Goal: Check status: Check status

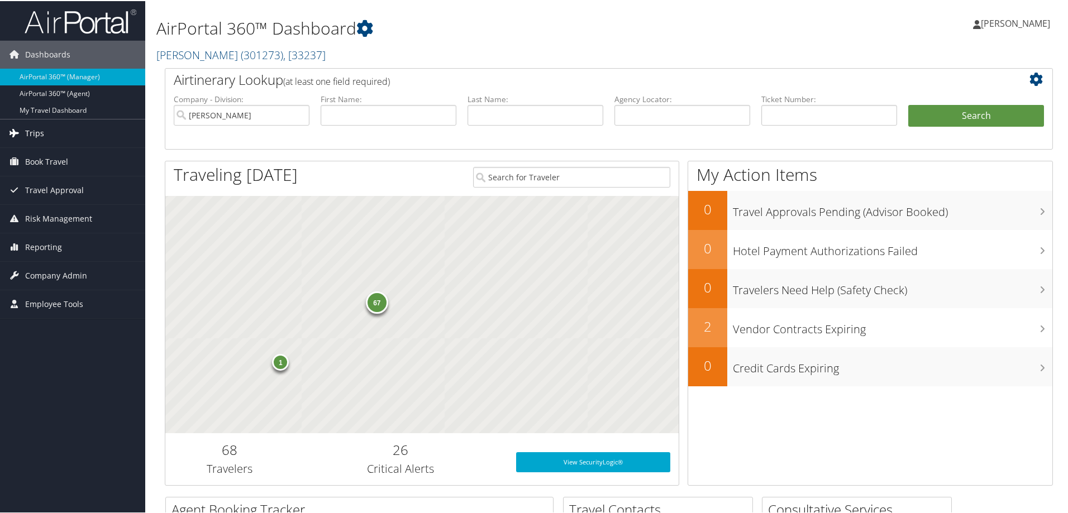
click at [118, 139] on link "Trips" at bounding box center [72, 132] width 145 height 28
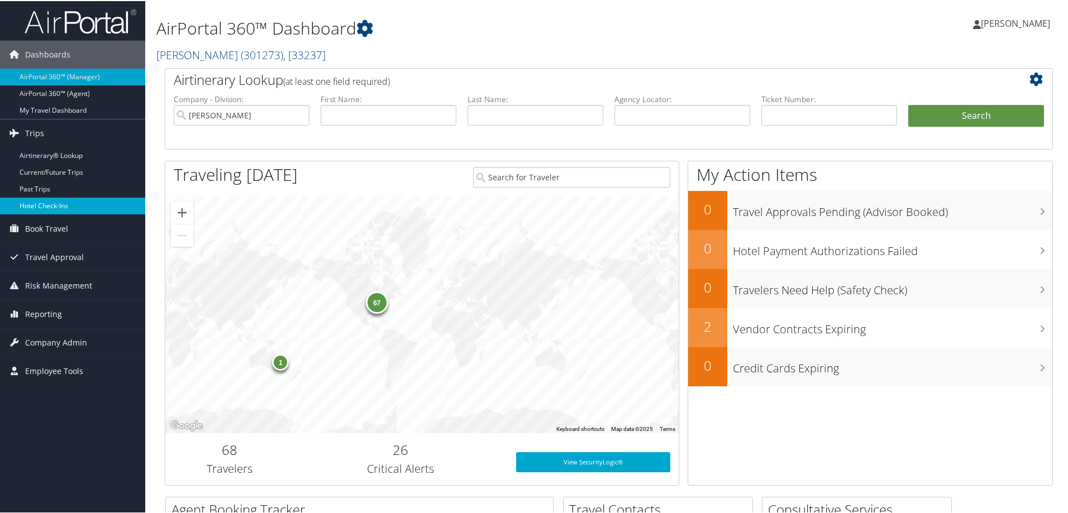
click at [96, 205] on link "Hotel Check-ins" at bounding box center [72, 205] width 145 height 17
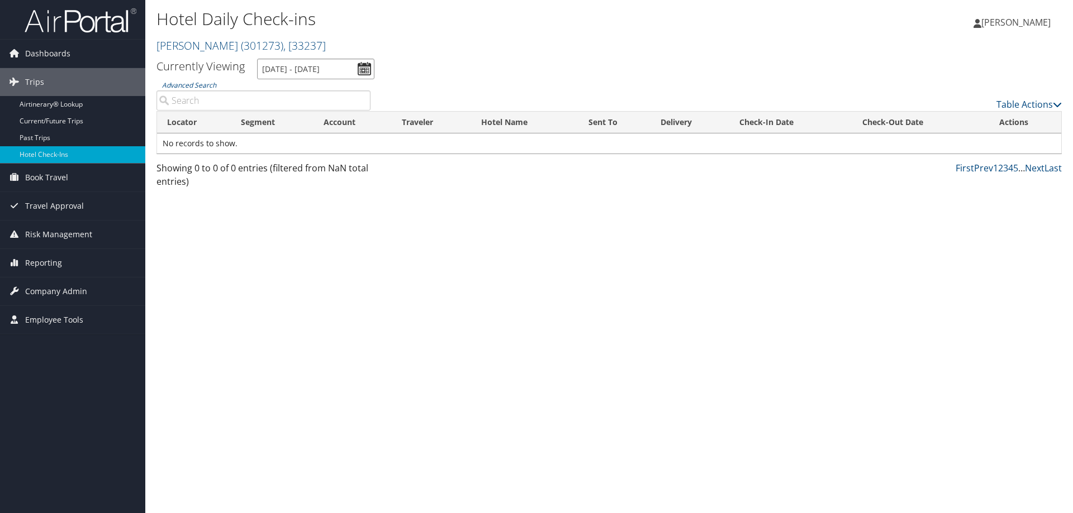
click at [318, 76] on input "[DATE] - [DATE]" at bounding box center [315, 69] width 117 height 21
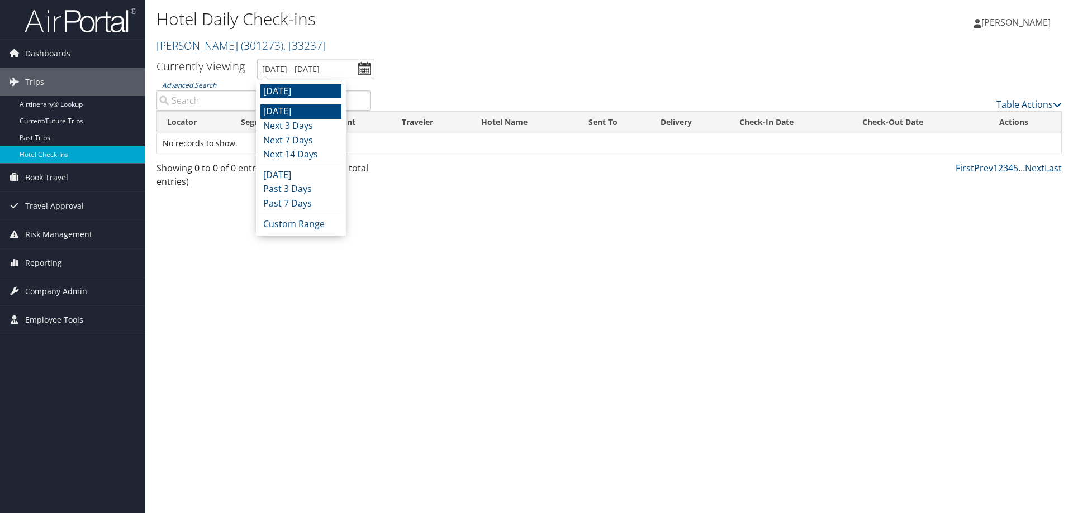
click at [312, 113] on li "[DATE]" at bounding box center [300, 111] width 81 height 15
type input "10/9/2025 - 10/9/2025"
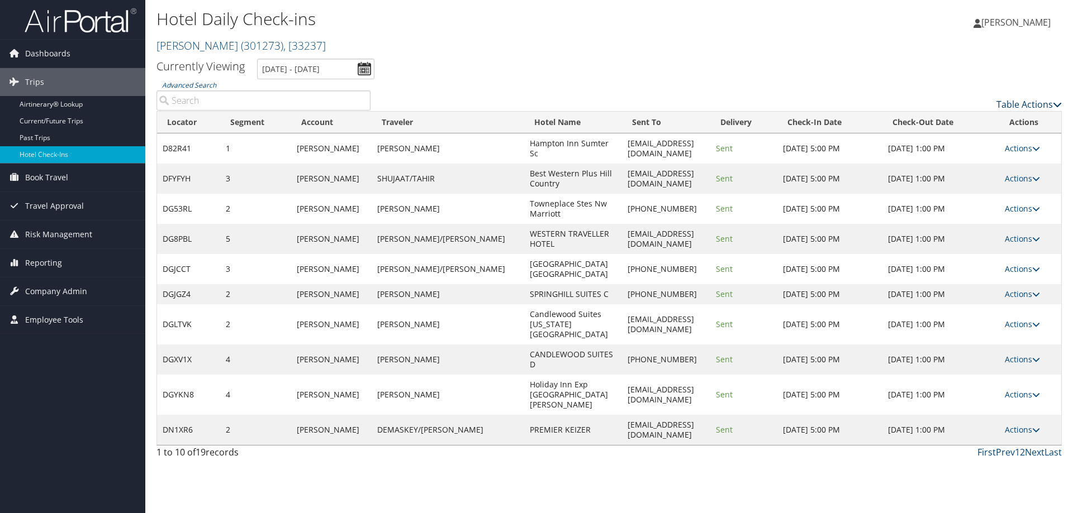
click at [1044, 104] on link "Table Actions" at bounding box center [1028, 104] width 65 height 12
click at [820, 28] on div at bounding box center [536, 256] width 1073 height 513
